Goal: Transaction & Acquisition: Purchase product/service

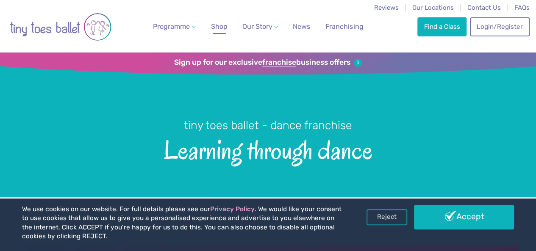
click at [211, 26] on span "Shop" at bounding box center [219, 26] width 17 height 8
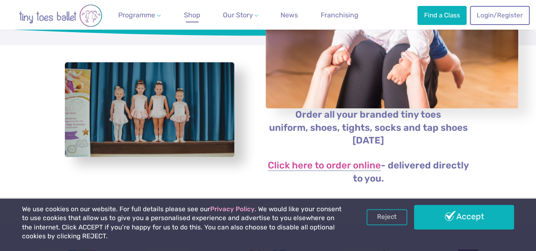
scroll to position [139, 0]
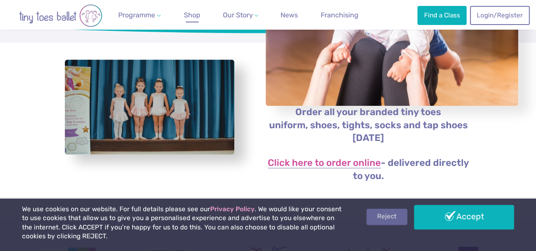
click at [395, 218] on link "Reject" at bounding box center [387, 217] width 41 height 16
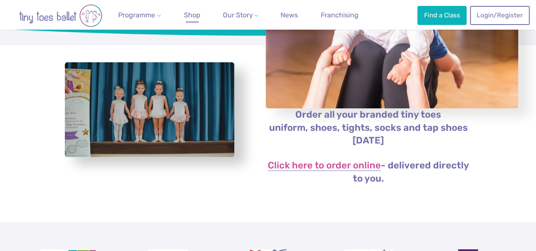
scroll to position [153, 0]
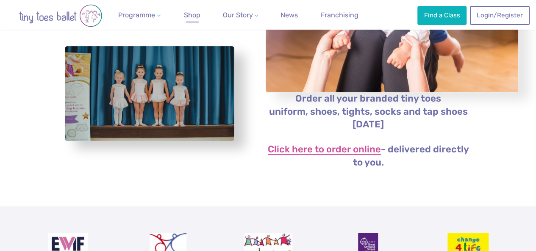
click at [316, 155] on link "Click here to order online" at bounding box center [324, 150] width 113 height 10
